Goal: Task Accomplishment & Management: Manage account settings

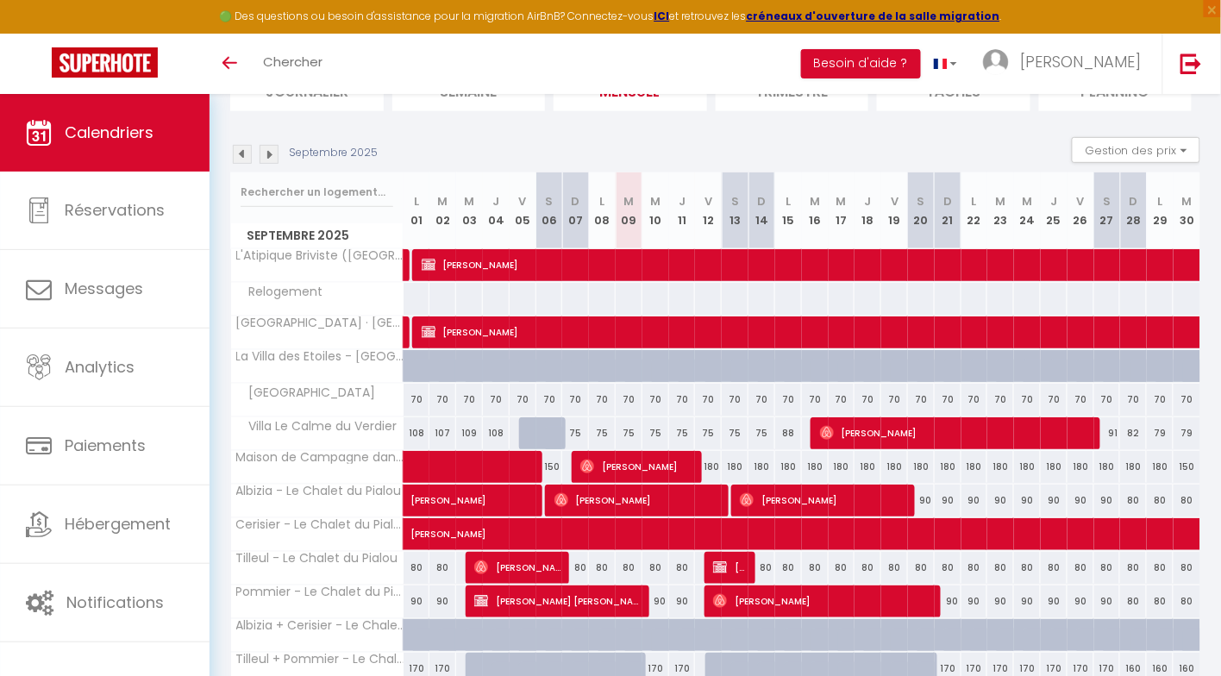
scroll to position [166, 0]
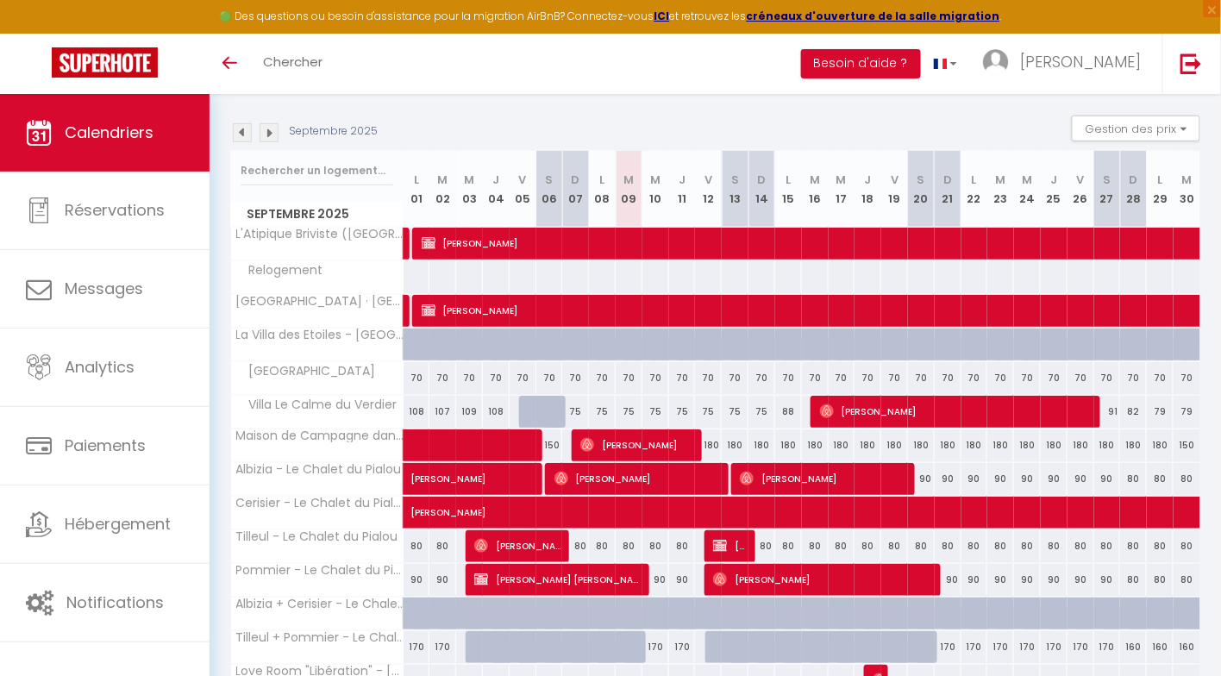
click at [239, 138] on img at bounding box center [242, 132] width 19 height 19
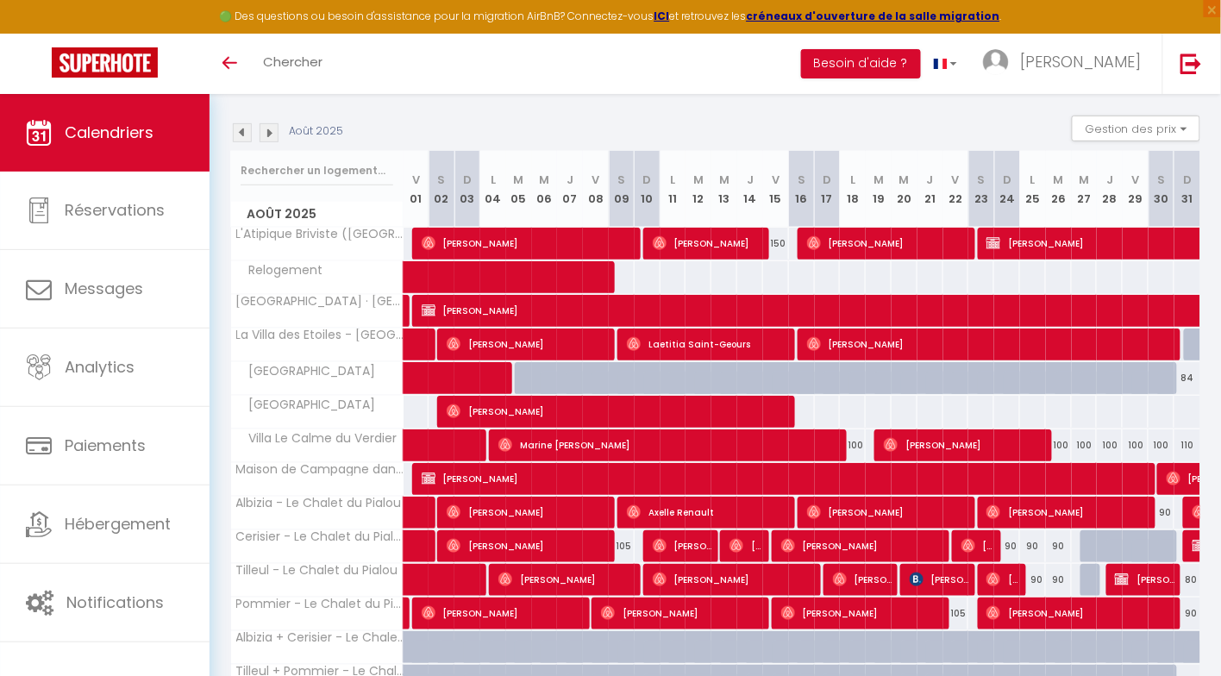
click at [243, 136] on img at bounding box center [242, 132] width 19 height 19
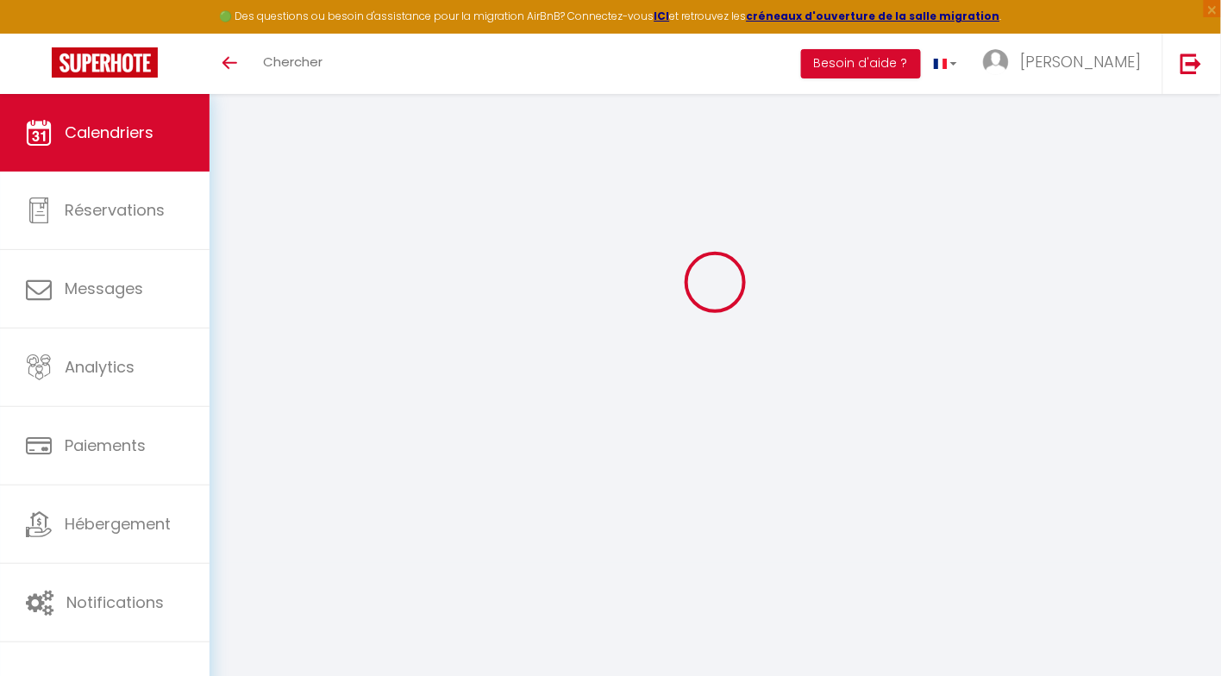
select select
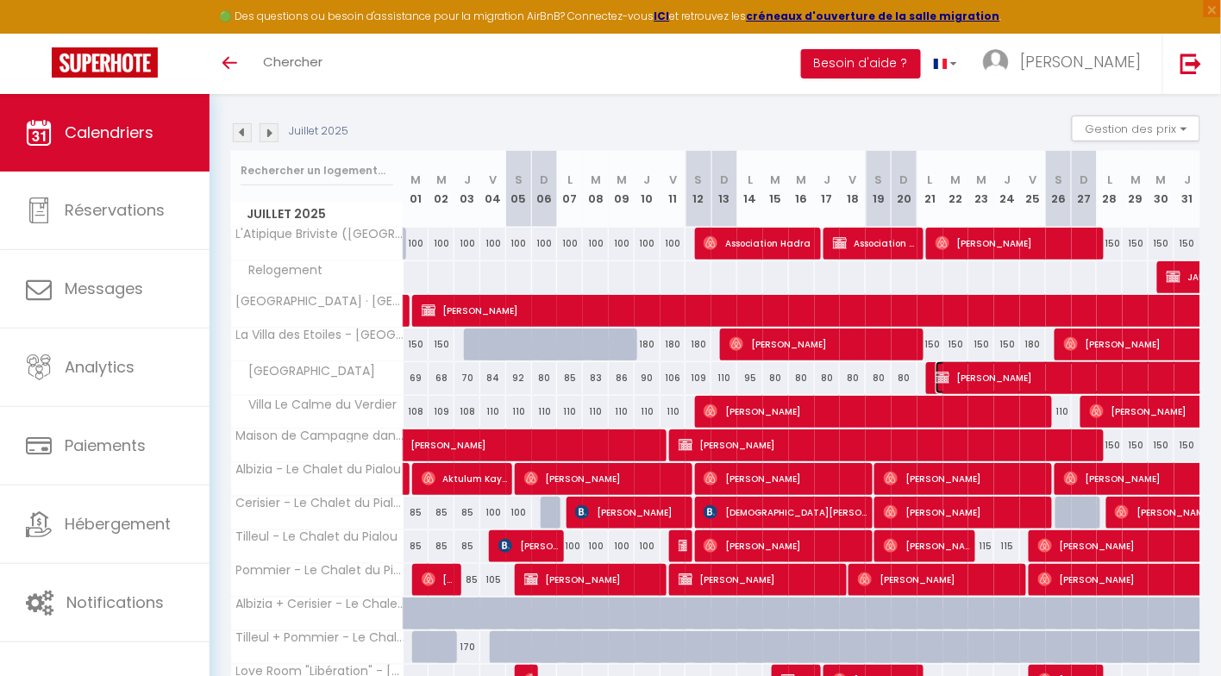
click at [970, 379] on span "[PERSON_NAME]" at bounding box center [1233, 377] width 595 height 33
select select "OK"
select select "KO"
select select "0"
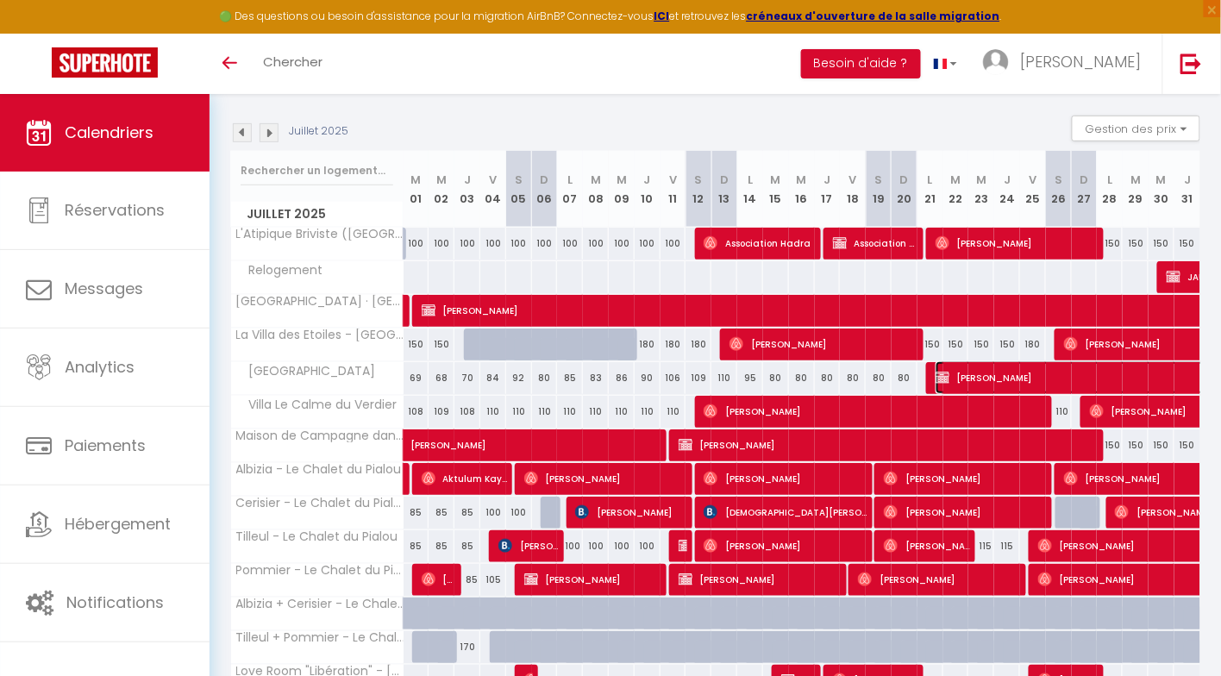
select select "1"
select select
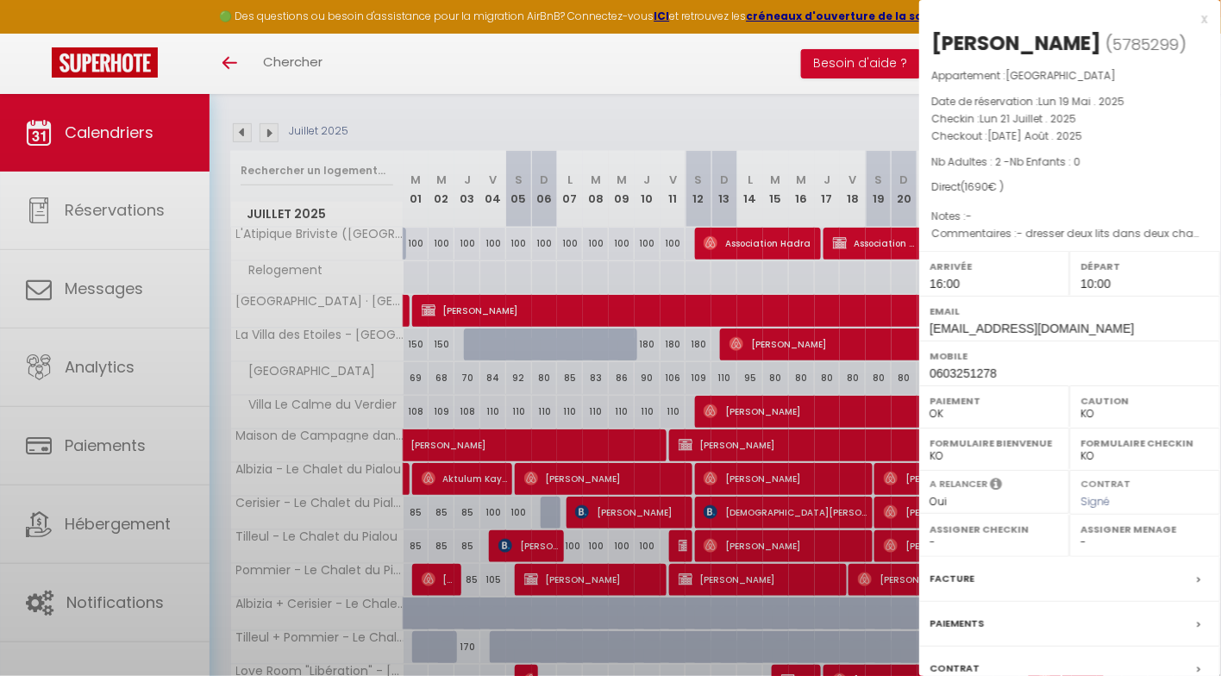
select select "30152"
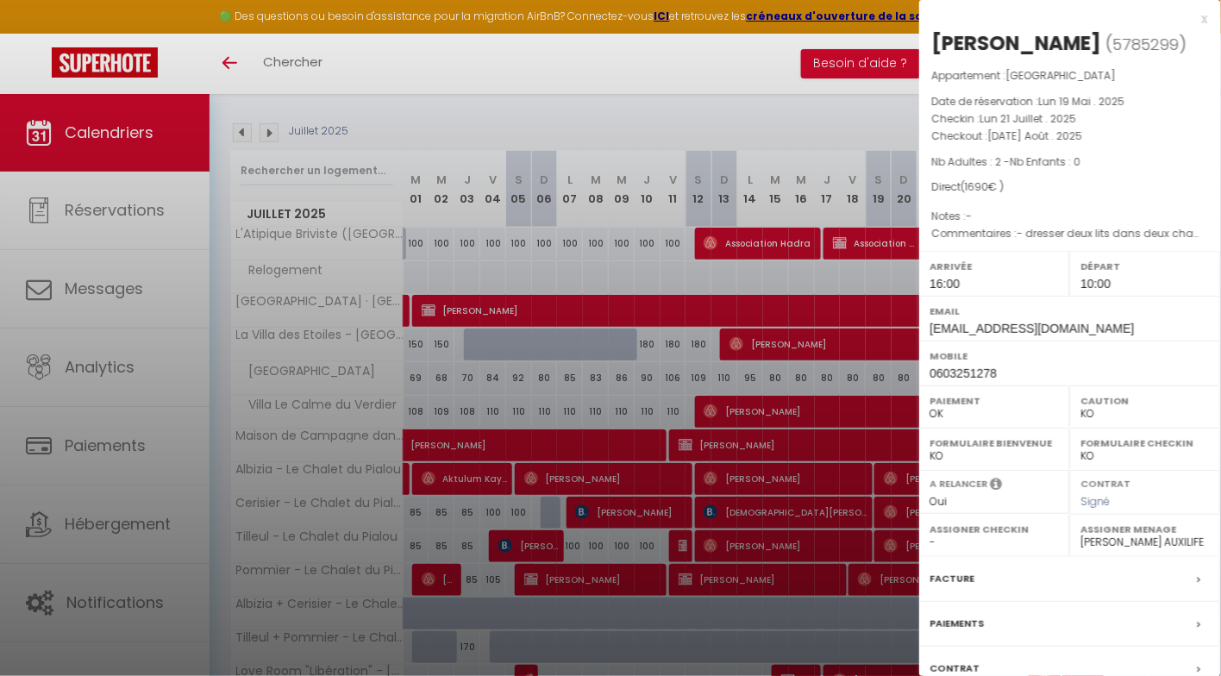
click at [967, 588] on label "Facture" at bounding box center [953, 579] width 45 height 18
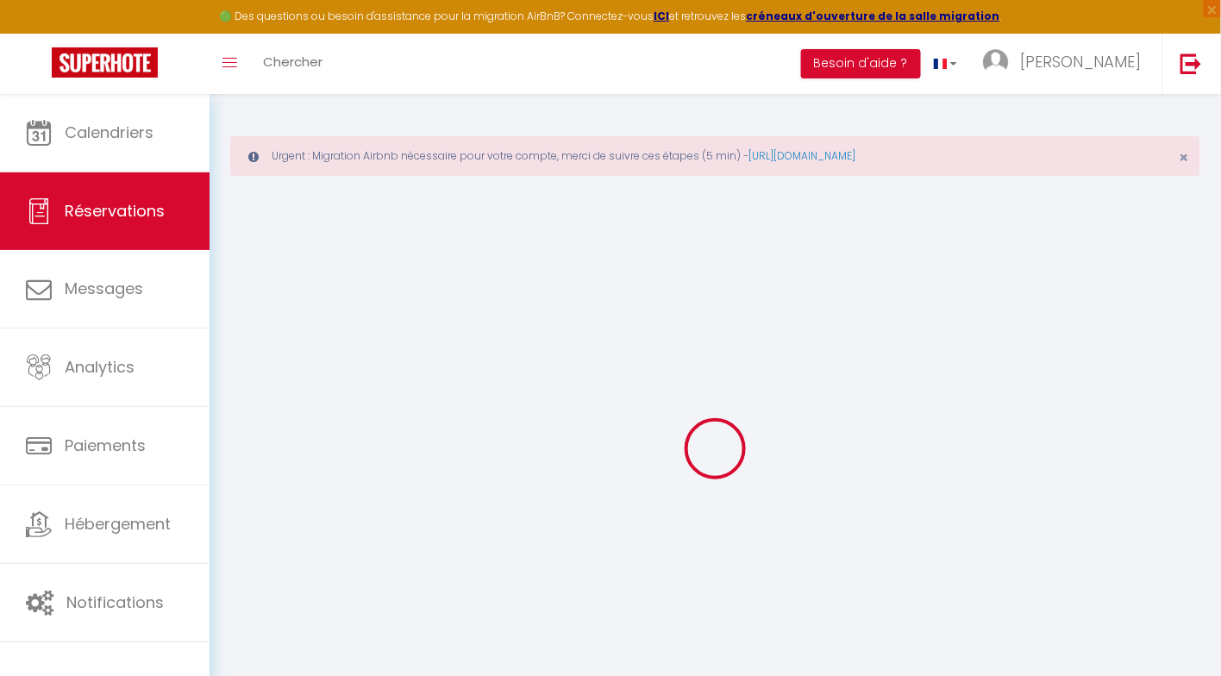
select select
checkbox input "true"
select select
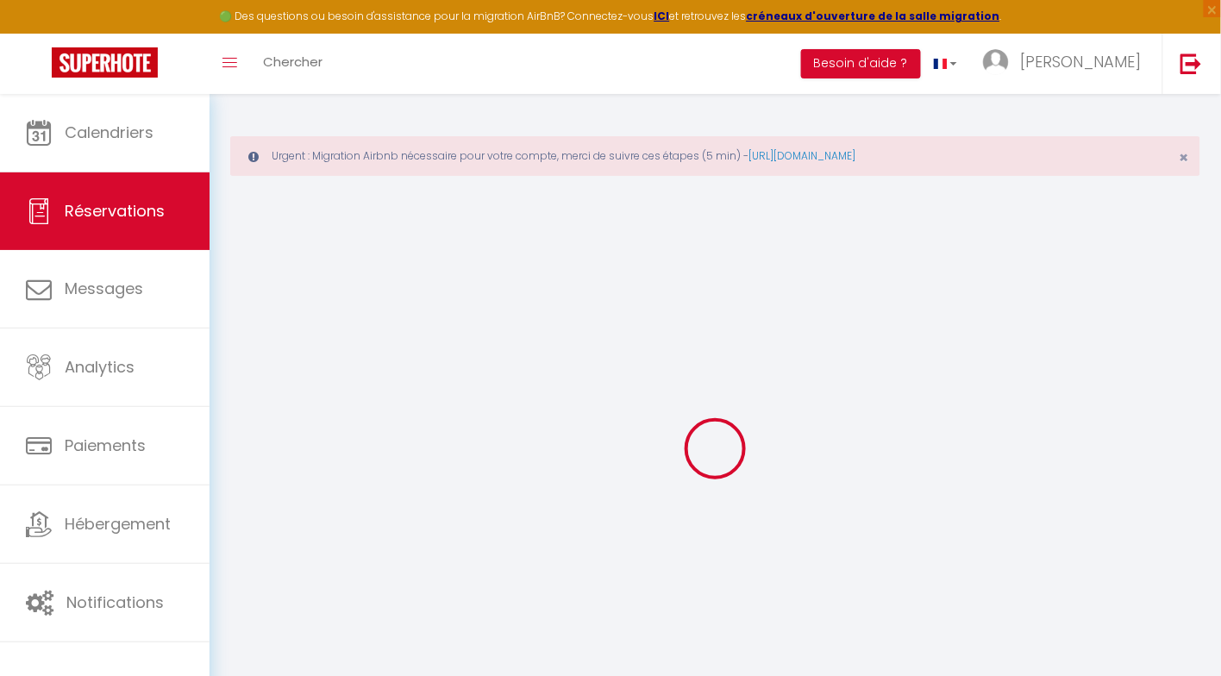
checkbox input "true"
type textarea "- dresser deux lits dans deux chambres différentes - pas de frais de ménage, ju…"
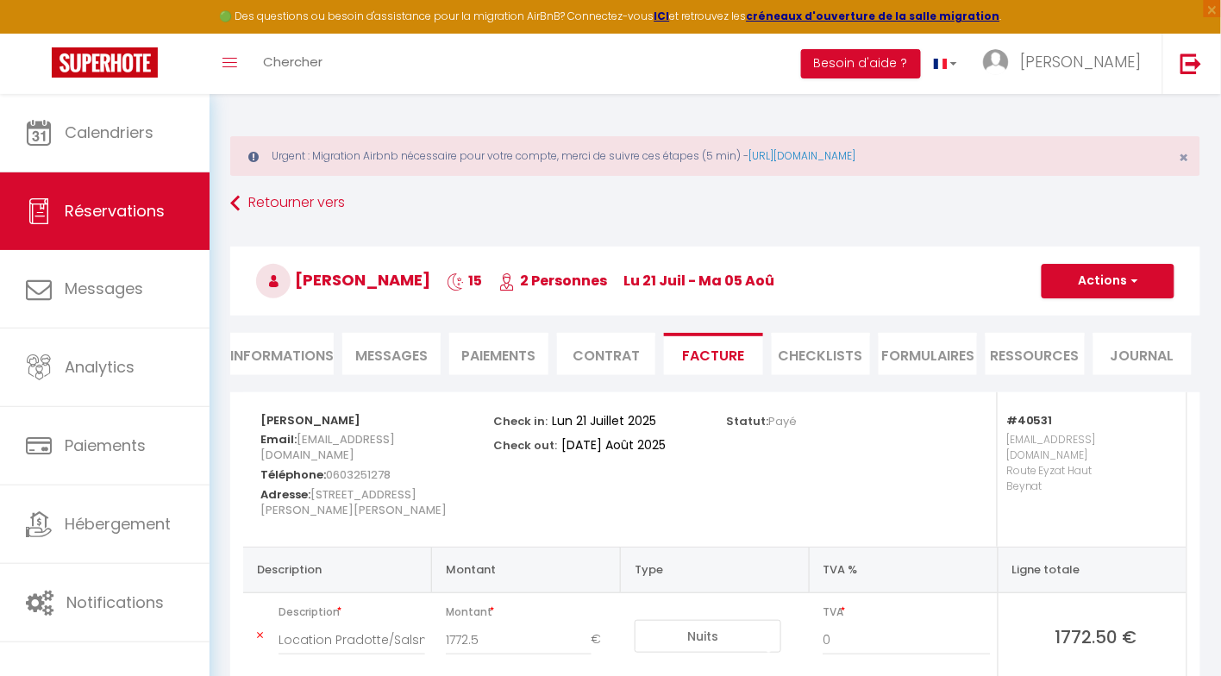
click at [521, 353] on li "Paiements" at bounding box center [498, 354] width 98 height 42
